Goal: Use online tool/utility

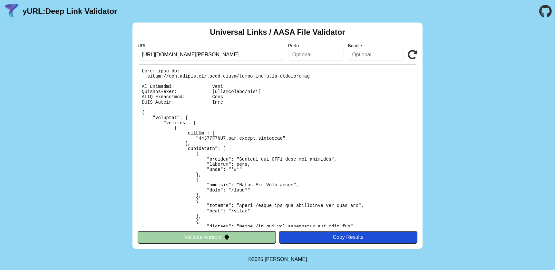
scroll to position [219, 0]
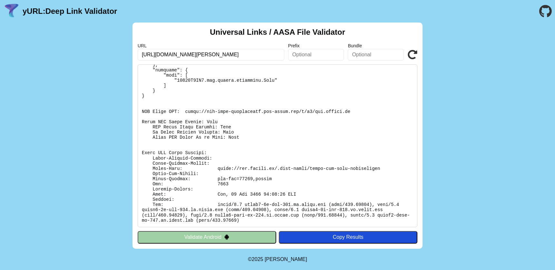
click at [336, 237] on div "Copy Results" at bounding box center [348, 238] width 132 height 6
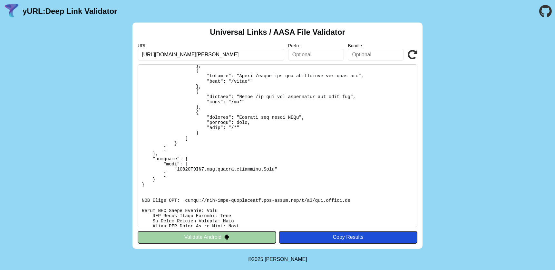
scroll to position [0, 0]
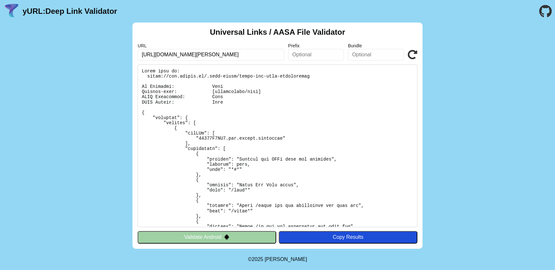
click at [414, 59] on icon at bounding box center [413, 55] width 10 height 10
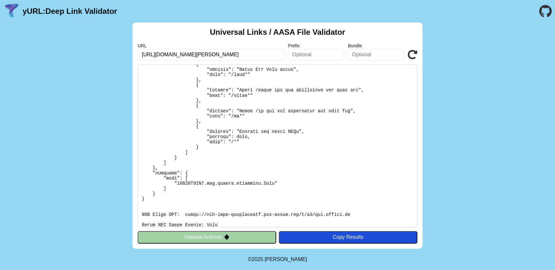
scroll to position [161, 0]
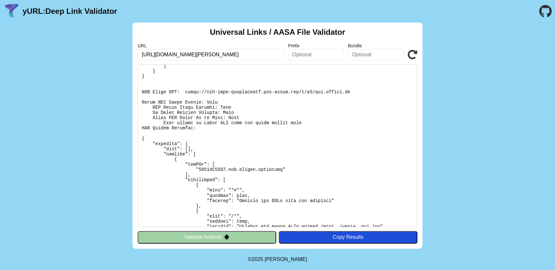
scroll to position [238, 0]
